Goal: Navigation & Orientation: Find specific page/section

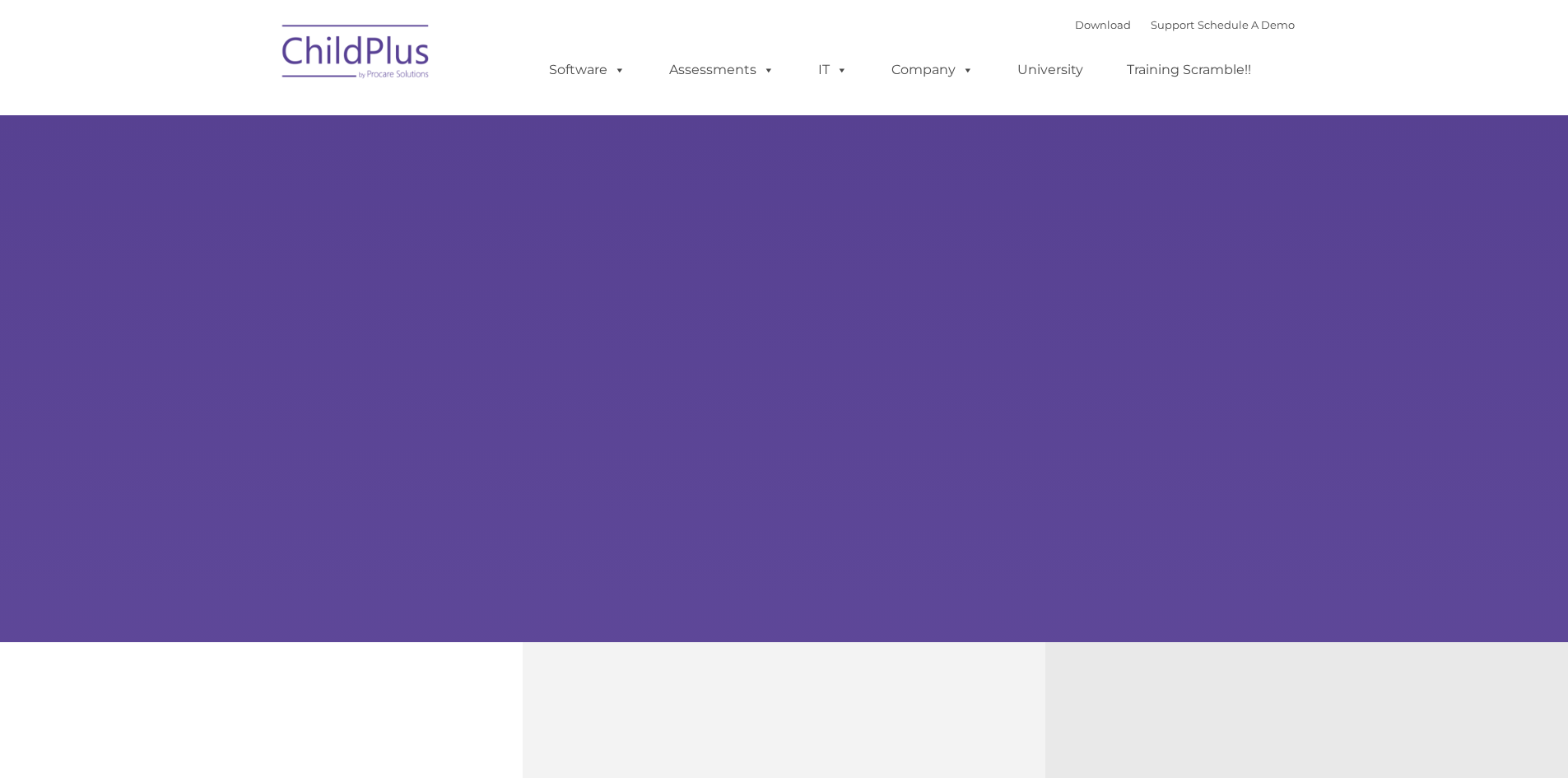
type input ""
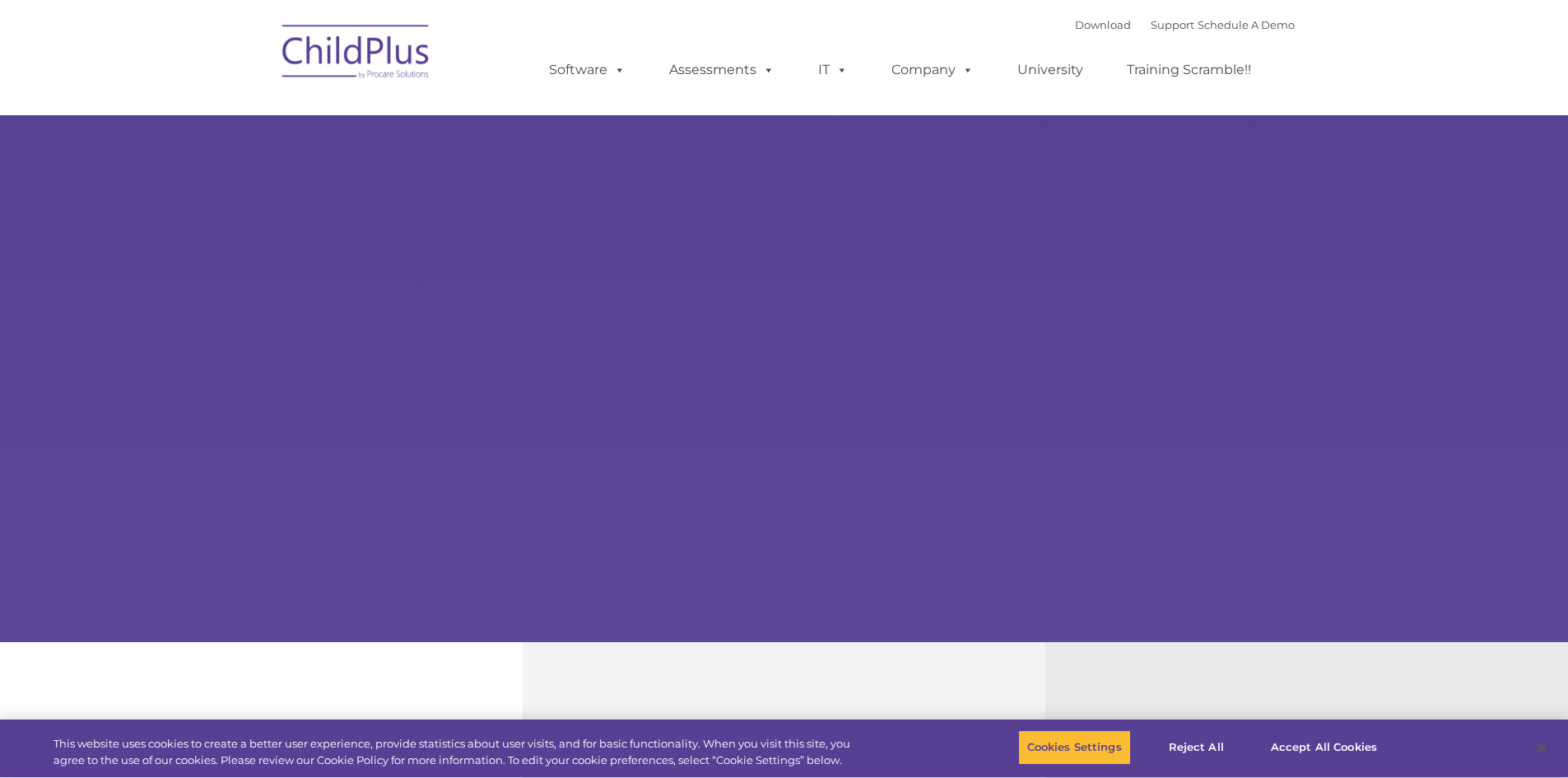
select select "MEDIUM"
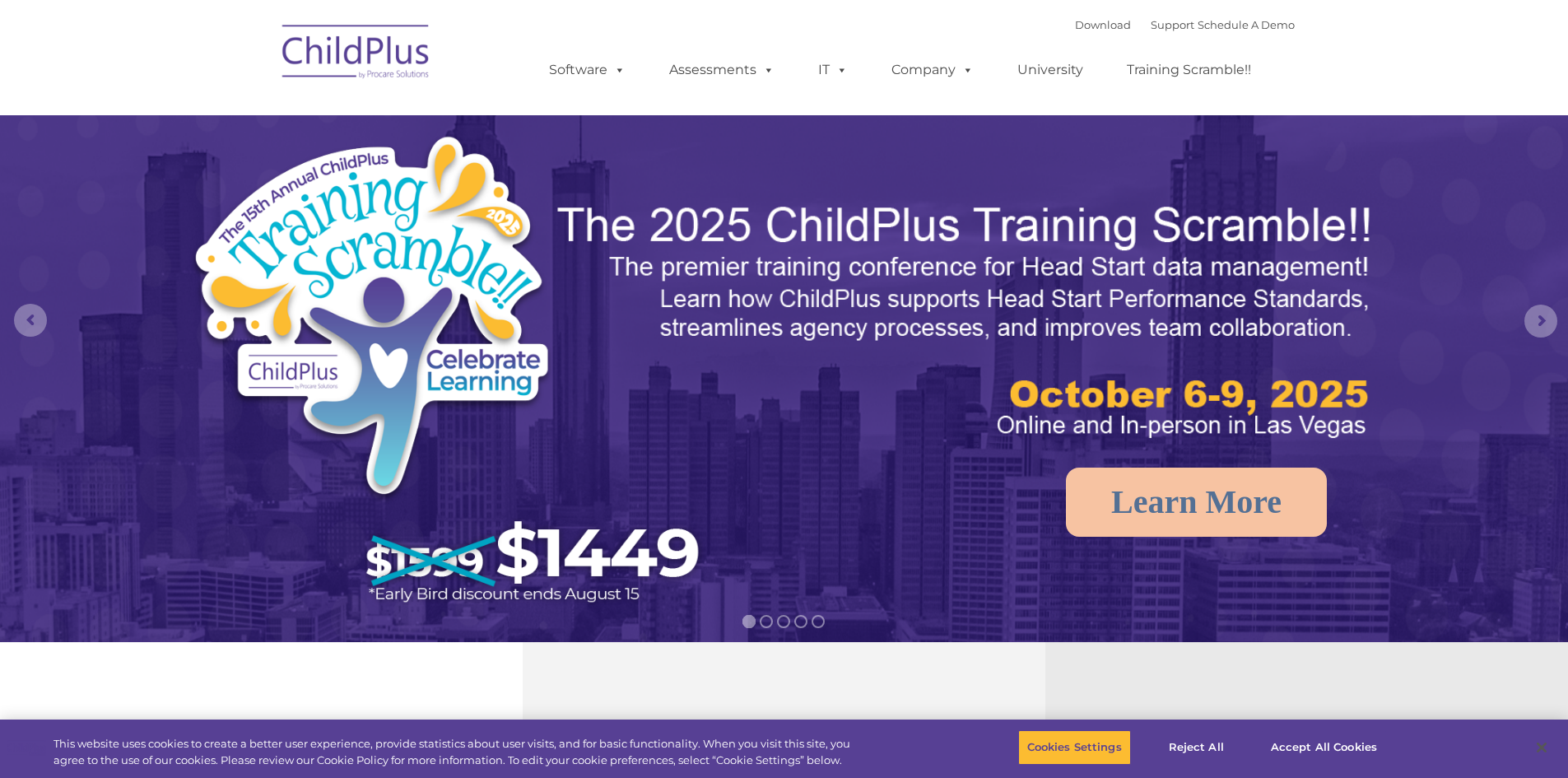
click at [388, 58] on img at bounding box center [356, 55] width 164 height 83
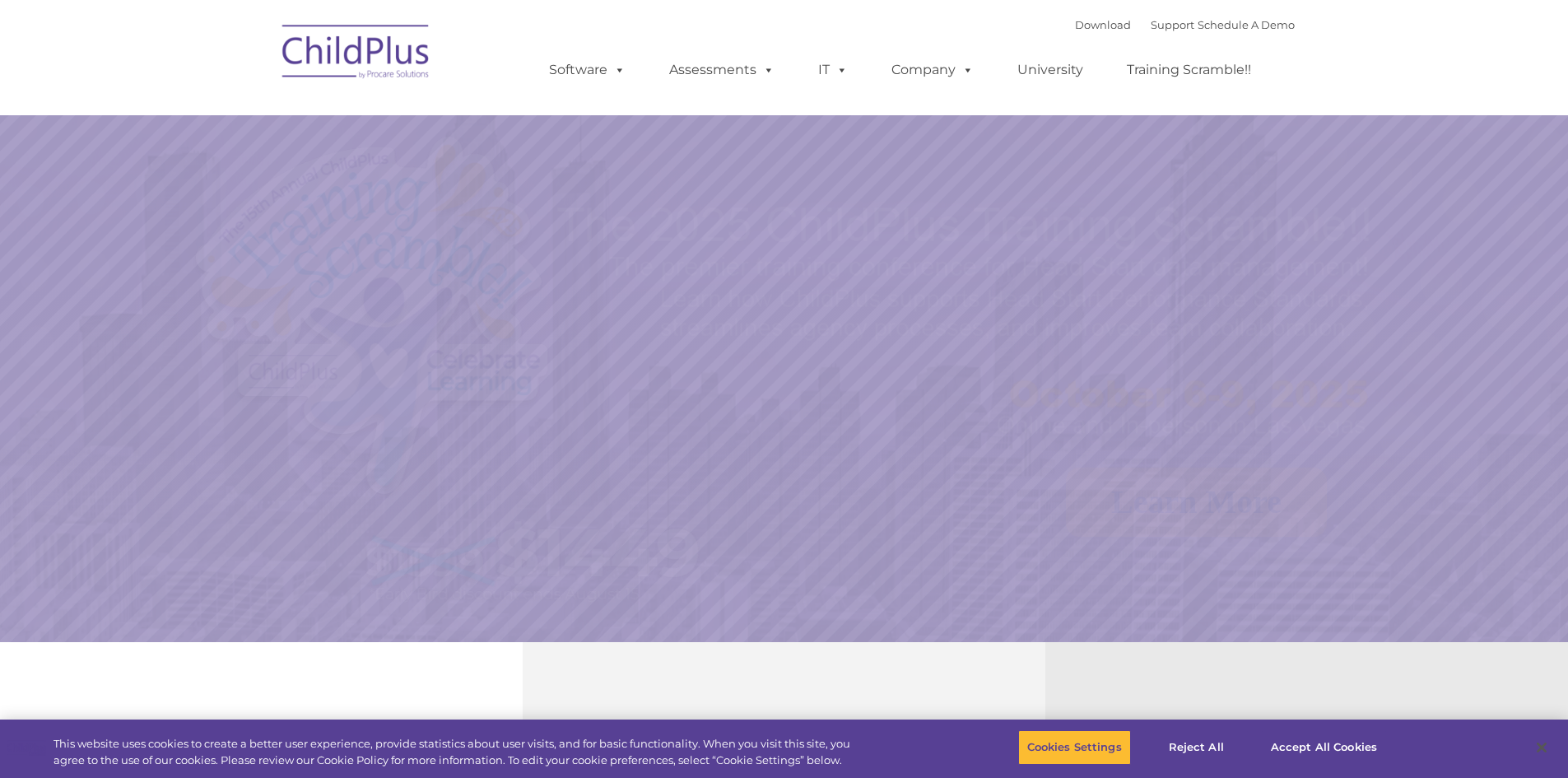
select select "MEDIUM"
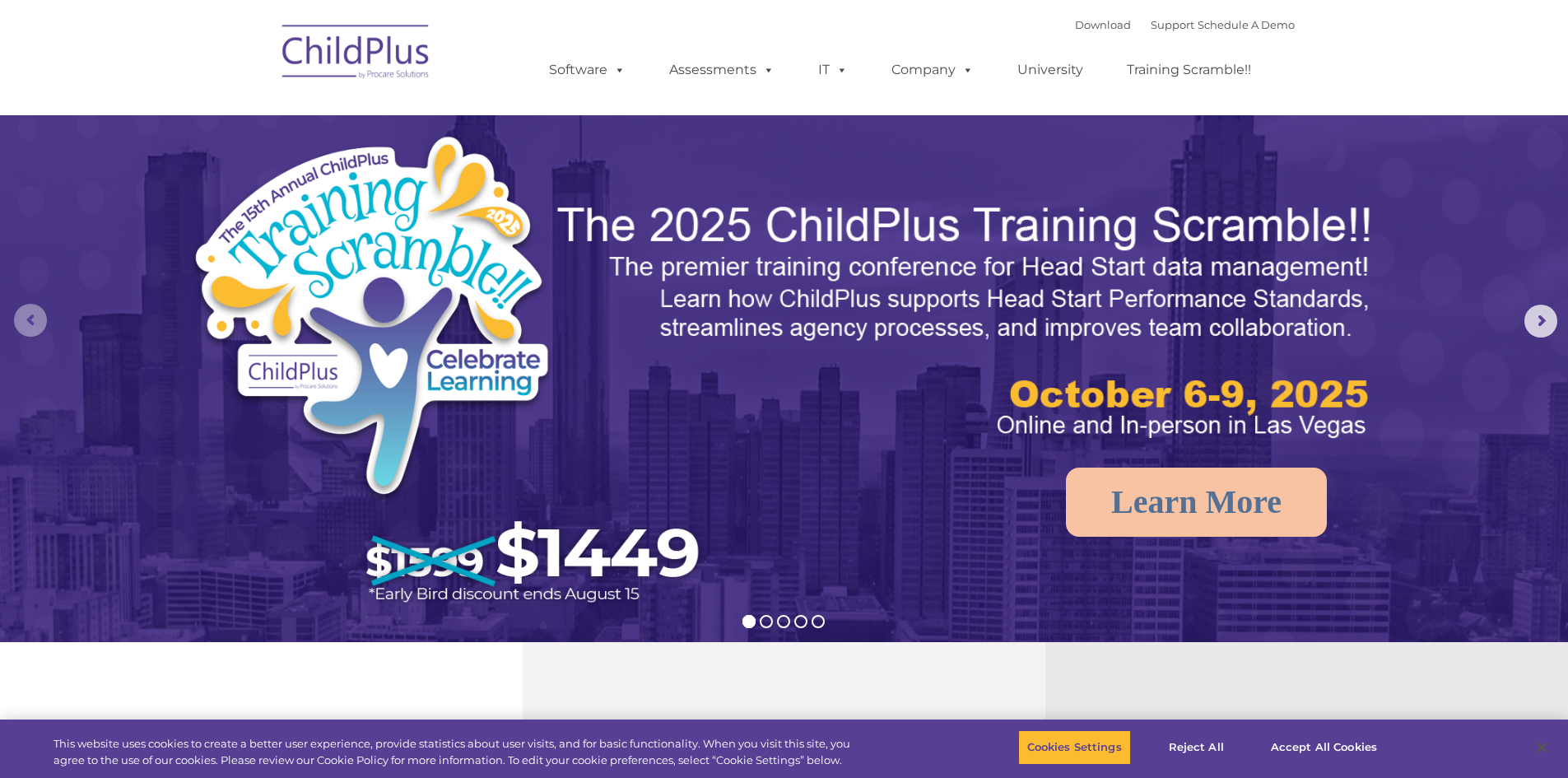
click at [28, 308] on rs-arrow at bounding box center [31, 320] width 33 height 33
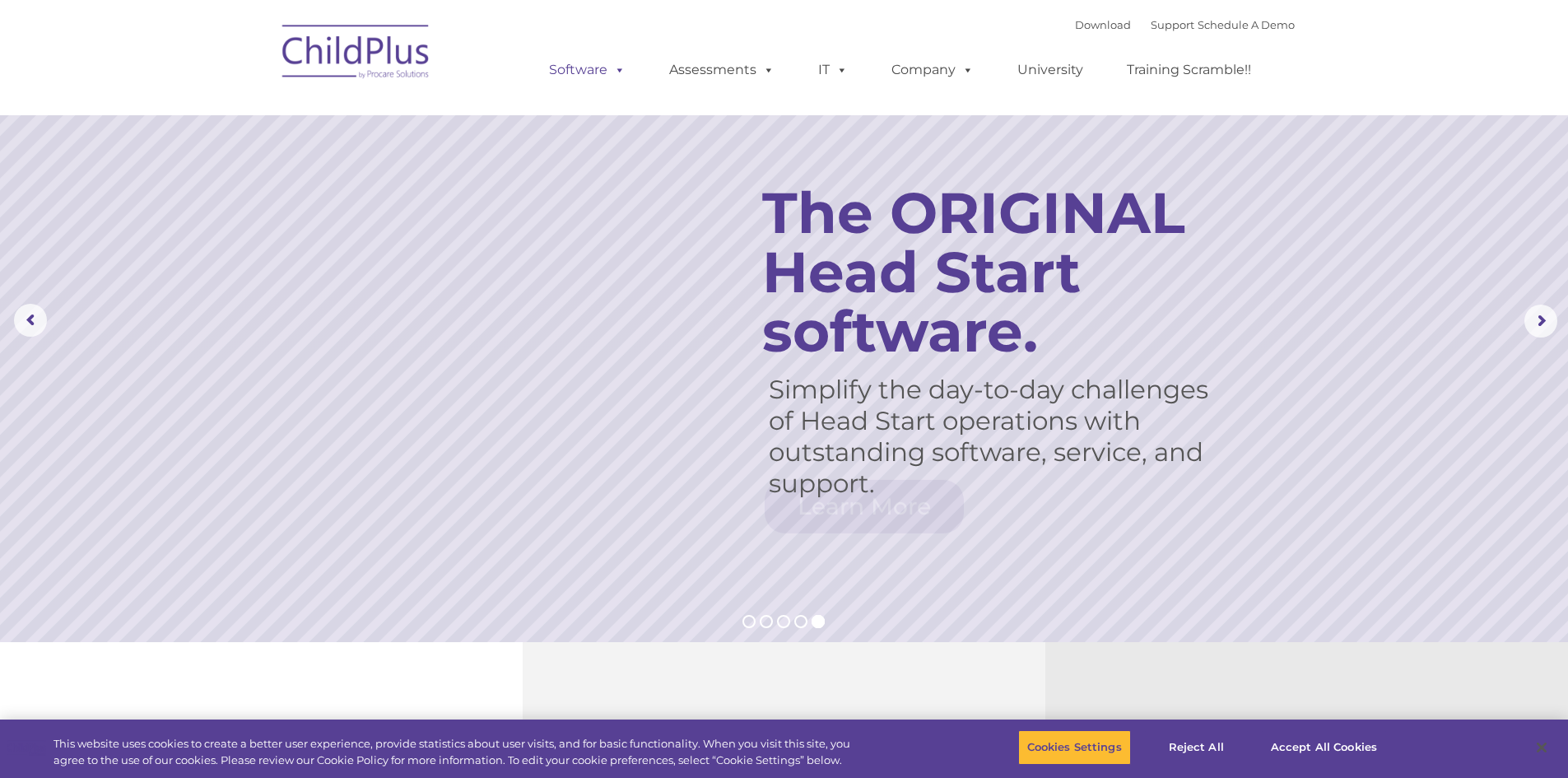
click at [597, 74] on link "Software" at bounding box center [587, 70] width 110 height 33
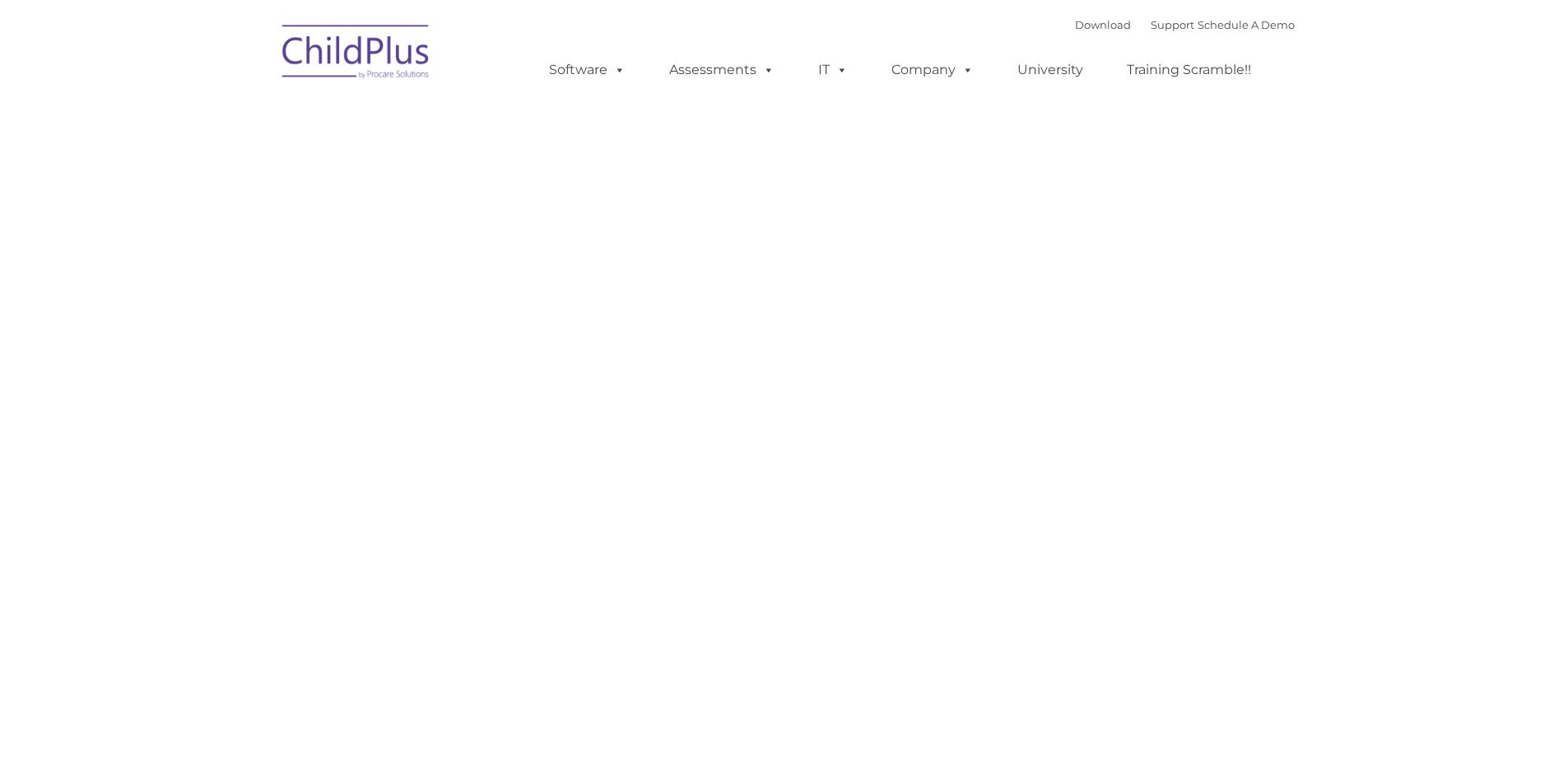
type input ""
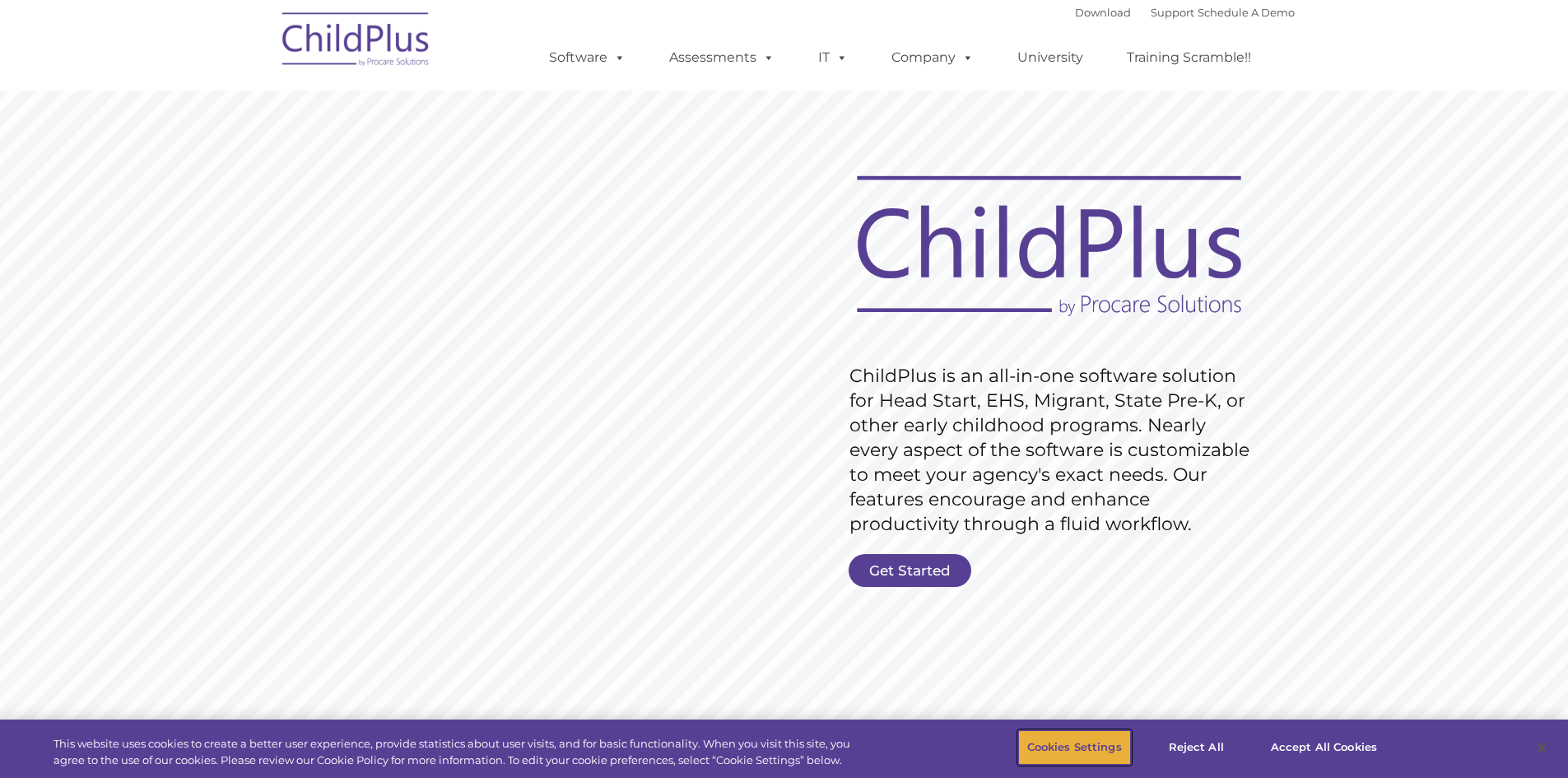
click at [1102, 738] on button "Cookies Settings" at bounding box center [1075, 747] width 113 height 34
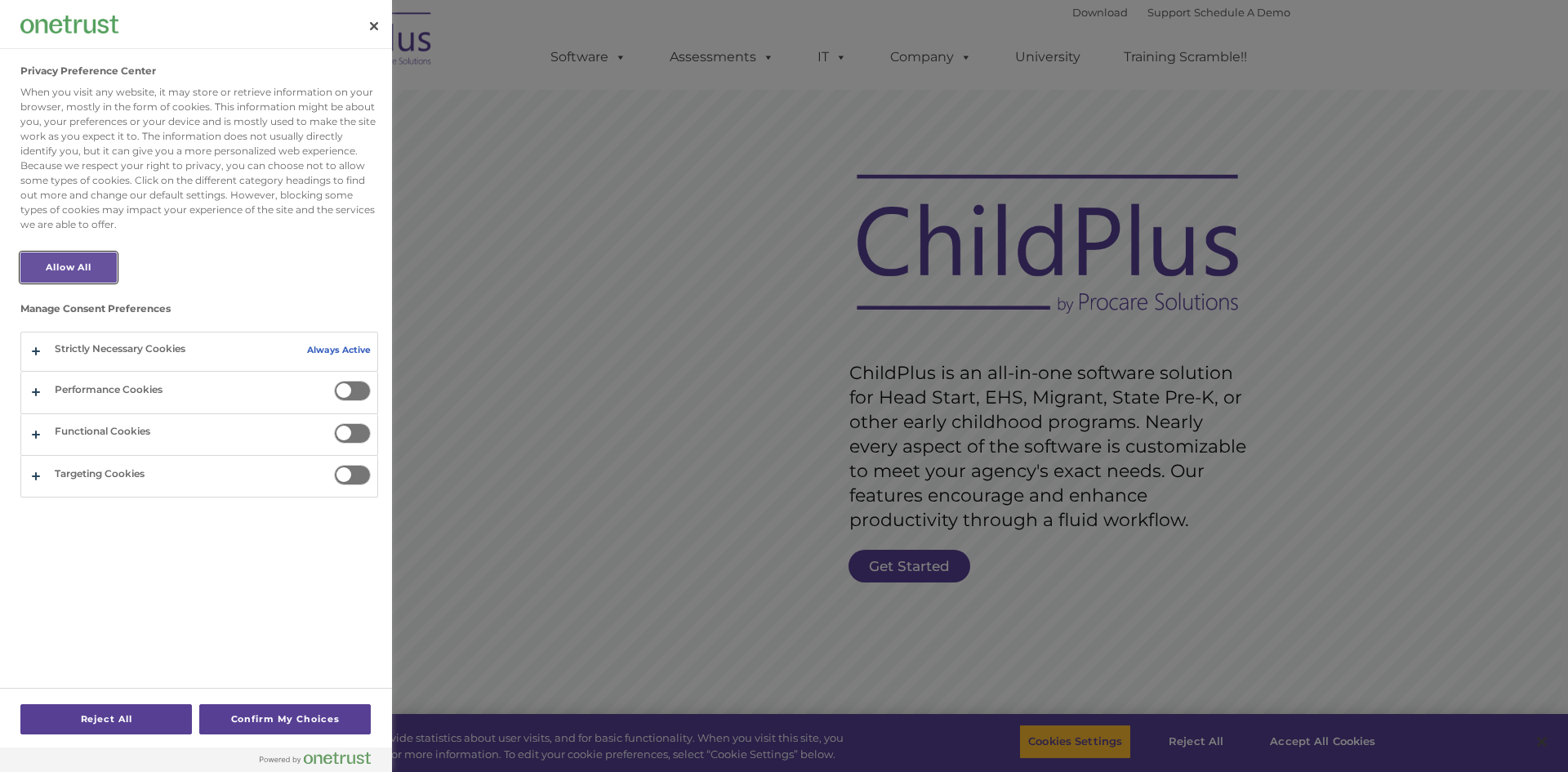
click at [94, 269] on button "Allow All" at bounding box center [69, 267] width 96 height 30
